Goal: Task Accomplishment & Management: Complete application form

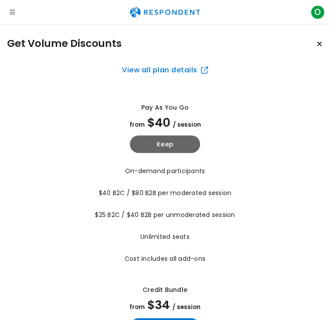
click at [11, 11] on icon "Open navigation" at bounding box center [12, 12] width 5 height 6
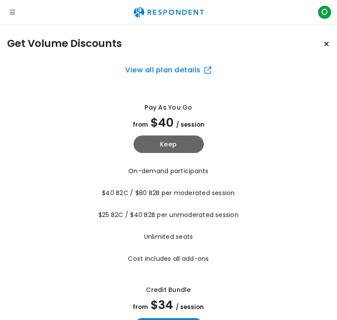
click at [11, 11] on icon "Open navigation" at bounding box center [12, 12] width 5 height 6
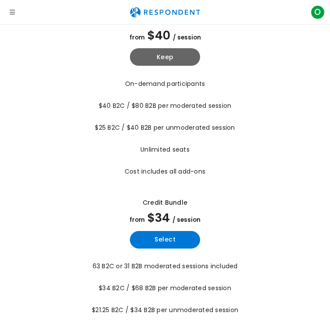
scroll to position [88, 0]
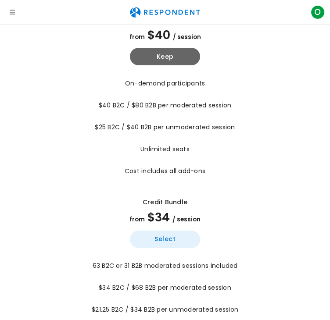
click at [173, 231] on button "Select" at bounding box center [165, 240] width 70 height 18
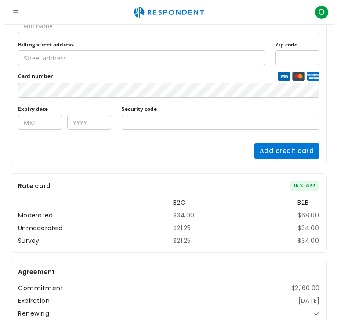
scroll to position [109, 0]
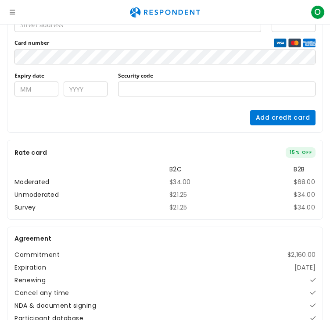
click at [10, 14] on icon "Open navigation" at bounding box center [12, 12] width 5 height 6
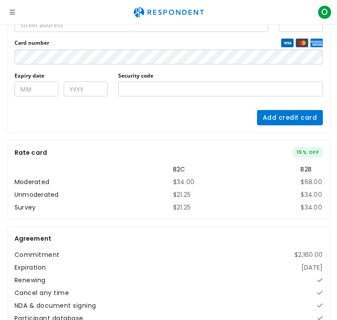
click at [12, 15] on icon "Open navigation" at bounding box center [12, 12] width 5 height 6
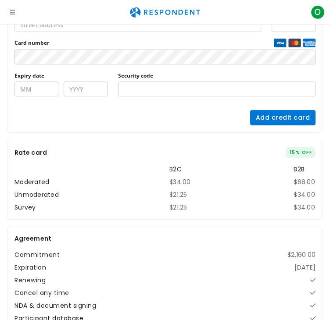
click at [11, 13] on icon "Open navigation" at bounding box center [12, 12] width 5 height 6
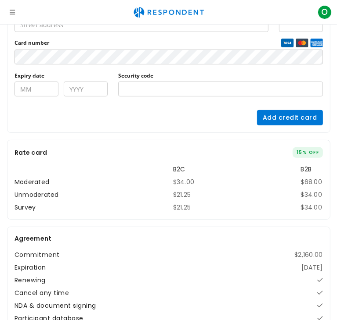
click at [133, 7] on img "Main navigation" at bounding box center [168, 12] width 81 height 17
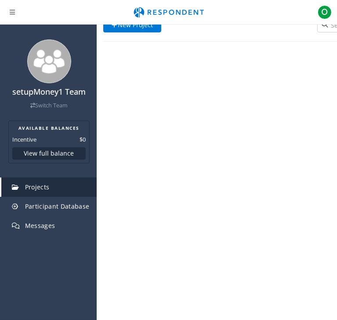
scroll to position [24, 0]
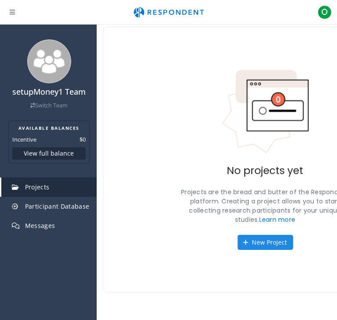
click at [237, 235] on button "New Project" at bounding box center [264, 242] width 55 height 15
click at [237, 236] on button "New Project" at bounding box center [264, 242] width 55 height 15
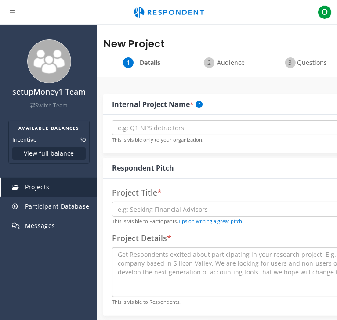
click at [150, 241] on div "New Project Details Audience Questions Summary Internal Project Name * This is …" at bounding box center [265, 184] width 337 height 320
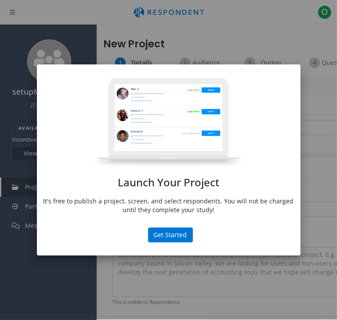
drag, startPoint x: 156, startPoint y: 196, endPoint x: 157, endPoint y: 201, distance: 5.3
click at [156, 198] on div "Launch Your Project It's free to publish a project, screen, and select responde…" at bounding box center [168, 149] width 263 height 142
click at [164, 230] on button "Get Started" at bounding box center [170, 235] width 45 height 15
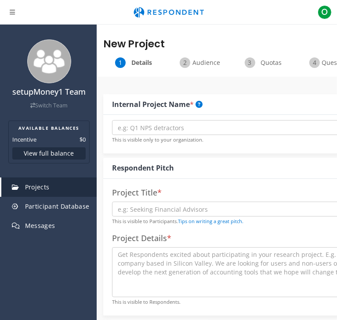
click at [13, 12] on icon "Open navigation" at bounding box center [12, 12] width 5 height 6
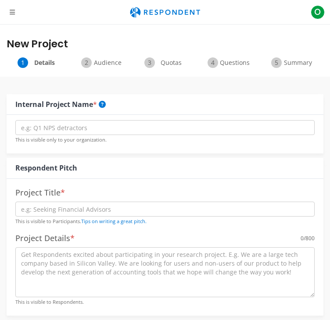
click at [13, 12] on icon "Open navigation" at bounding box center [12, 12] width 5 height 6
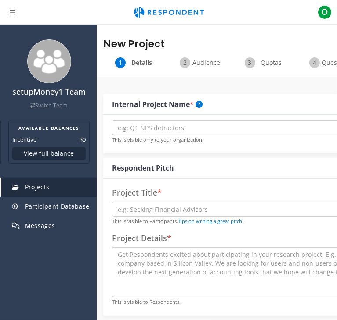
click at [76, 151] on button "View full balance" at bounding box center [48, 153] width 73 height 12
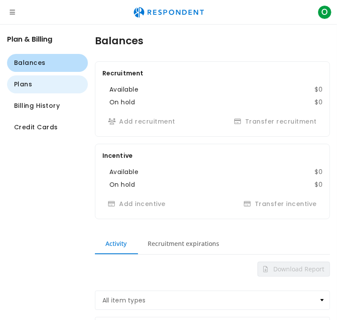
click at [48, 85] on button "Plans" at bounding box center [47, 84] width 81 height 18
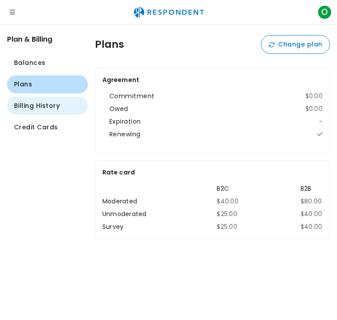
click at [51, 106] on span "Billing History" at bounding box center [37, 105] width 46 height 9
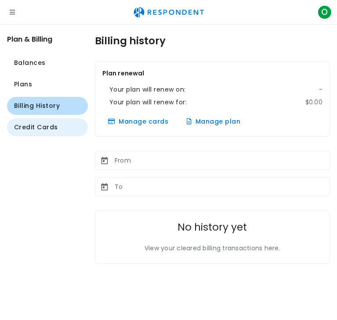
drag, startPoint x: 50, startPoint y: 127, endPoint x: 33, endPoint y: 99, distance: 32.9
click at [50, 127] on span "Credit Cards" at bounding box center [36, 127] width 44 height 9
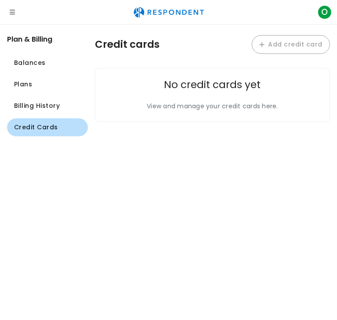
click at [10, 14] on icon "Open navigation" at bounding box center [12, 12] width 5 height 6
click at [12, 14] on icon "Open navigation" at bounding box center [12, 12] width 5 height 6
click at [12, 15] on icon "Open navigation" at bounding box center [12, 12] width 5 height 6
click at [12, 14] on icon "Open navigation" at bounding box center [12, 12] width 5 height 6
click at [12, 13] on icon "Open navigation" at bounding box center [12, 12] width 5 height 6
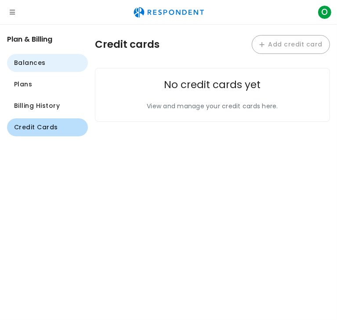
click at [30, 64] on span "Balances" at bounding box center [30, 62] width 32 height 9
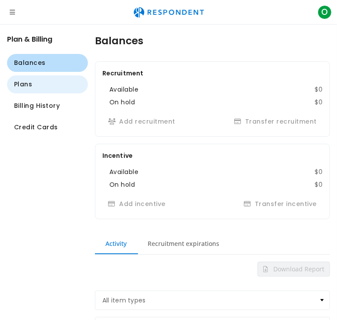
click at [29, 79] on button "Plans" at bounding box center [47, 84] width 81 height 18
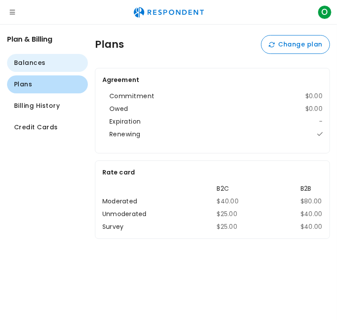
click at [26, 57] on button "Balances" at bounding box center [47, 63] width 81 height 18
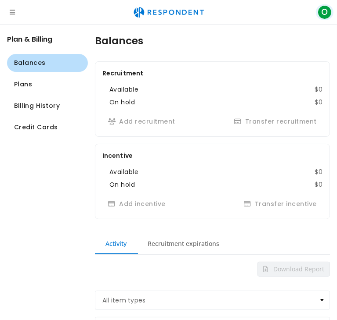
click at [316, 11] on button "O" at bounding box center [325, 12] width 18 height 16
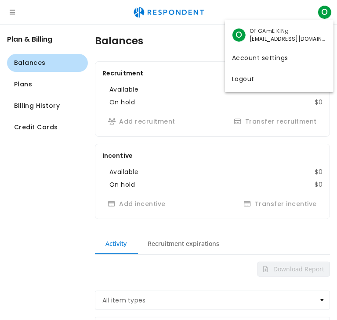
drag, startPoint x: 59, startPoint y: 41, endPoint x: 50, endPoint y: 36, distance: 9.8
click at [58, 41] on md-backdrop at bounding box center [168, 160] width 337 height 320
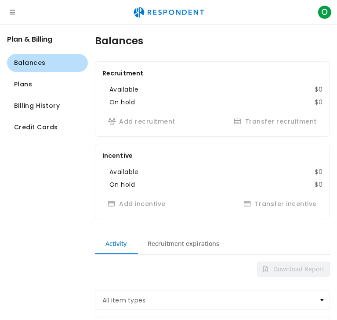
click at [128, 14] on img "Main navigation" at bounding box center [168, 12] width 81 height 17
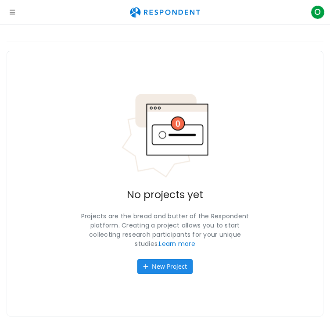
click at [170, 262] on button "New Project" at bounding box center [164, 266] width 55 height 15
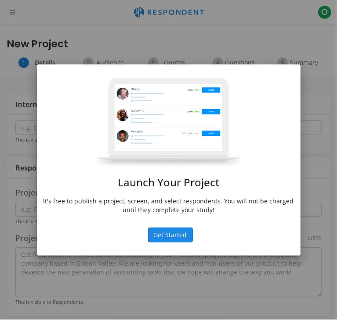
click at [165, 229] on button "Get Started" at bounding box center [170, 235] width 45 height 15
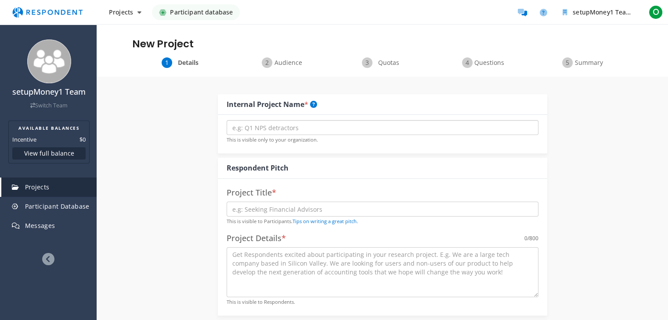
click at [302, 132] on input "text" at bounding box center [382, 127] width 312 height 15
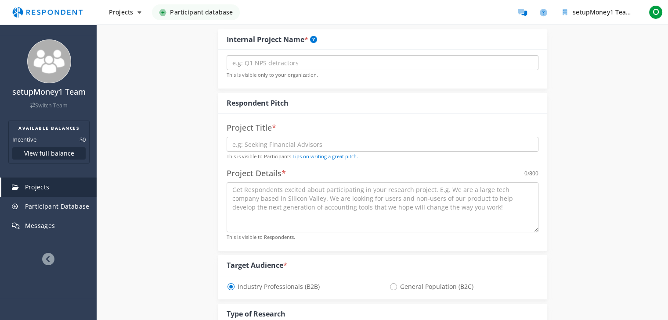
scroll to position [132, 0]
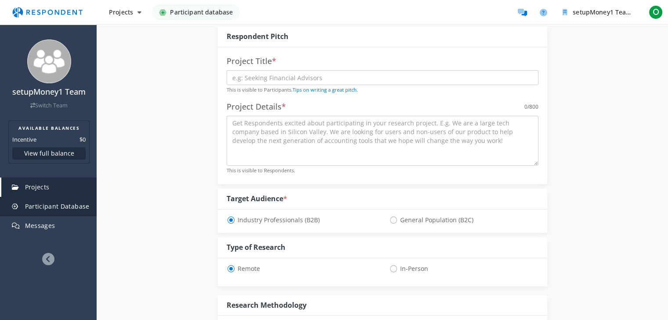
click at [79, 213] on link "Participant Database" at bounding box center [48, 206] width 95 height 19
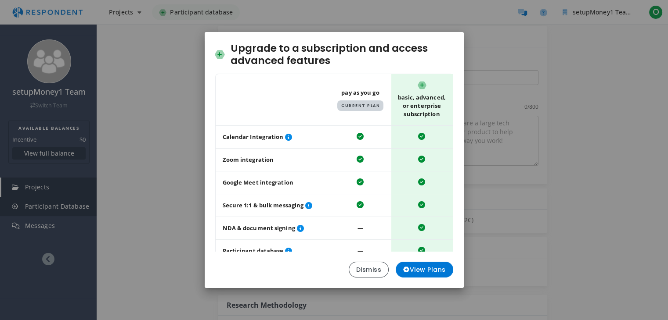
scroll to position [0, 0]
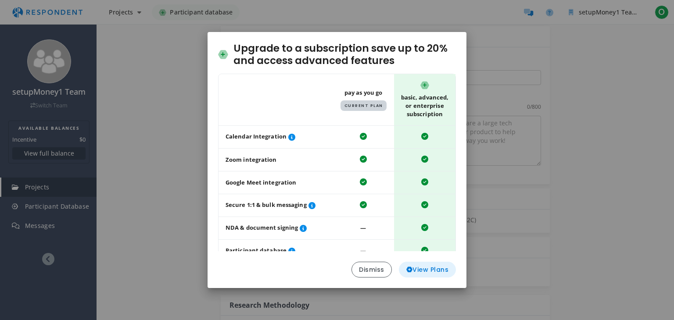
click at [330, 270] on span "View Plans" at bounding box center [427, 270] width 43 height 9
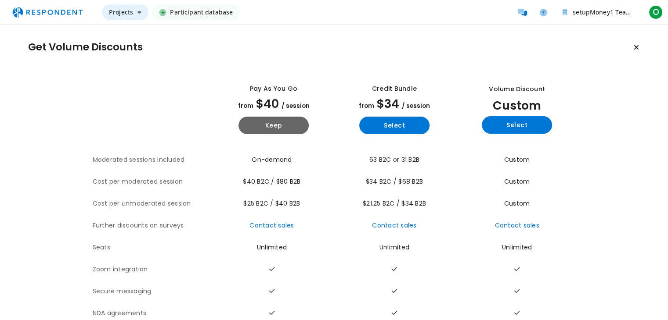
click at [131, 15] on span "Projects" at bounding box center [121, 12] width 24 height 8
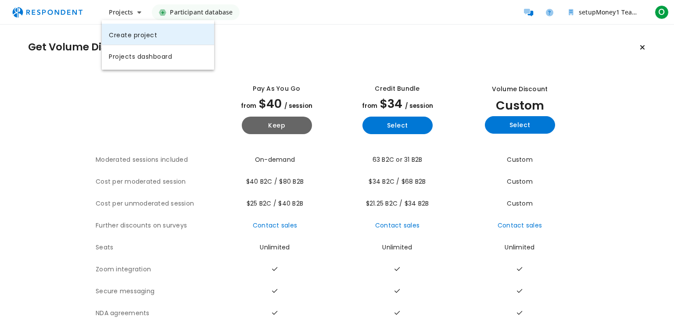
click at [119, 37] on link "Create project" at bounding box center [158, 34] width 112 height 21
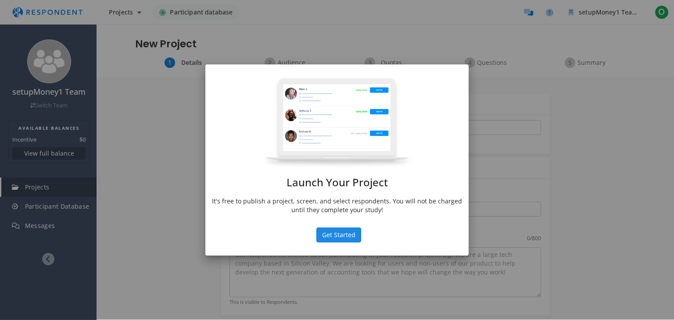
click at [330, 233] on button "Get Started" at bounding box center [338, 235] width 45 height 15
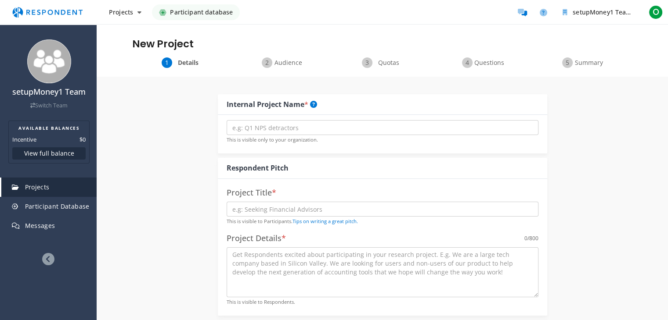
click at [293, 67] on div "Audience" at bounding box center [282, 63] width 100 height 11
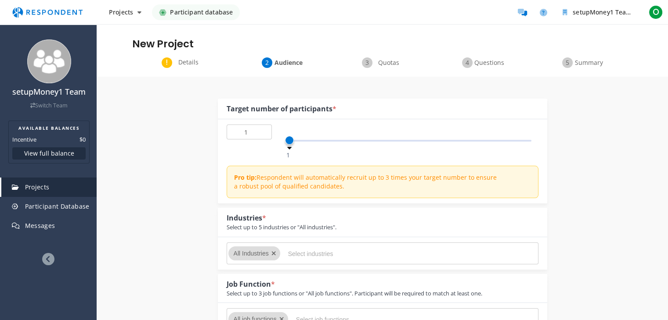
click at [330, 60] on span "Quotas" at bounding box center [388, 62] width 29 height 9
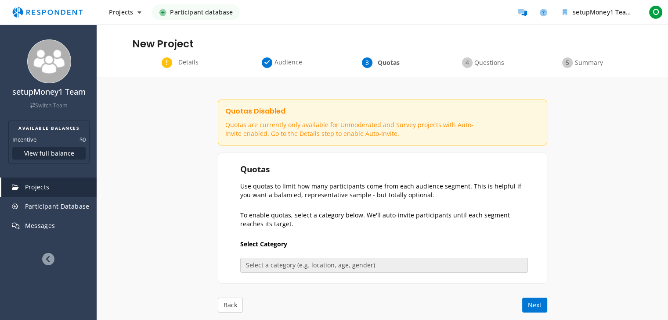
click at [330, 61] on span "Questions" at bounding box center [488, 62] width 29 height 9
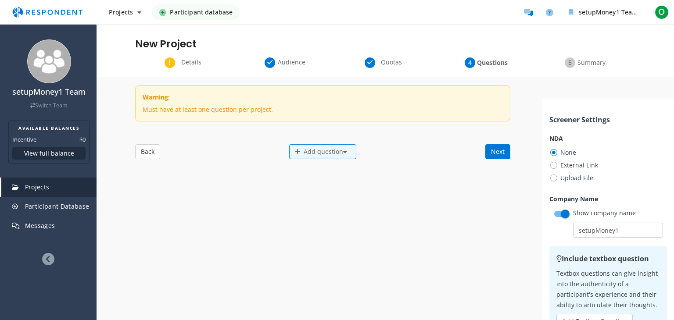
click at [330, 50] on h1 "New Project" at bounding box center [385, 44] width 500 height 12
